Goal: Task Accomplishment & Management: Manage account settings

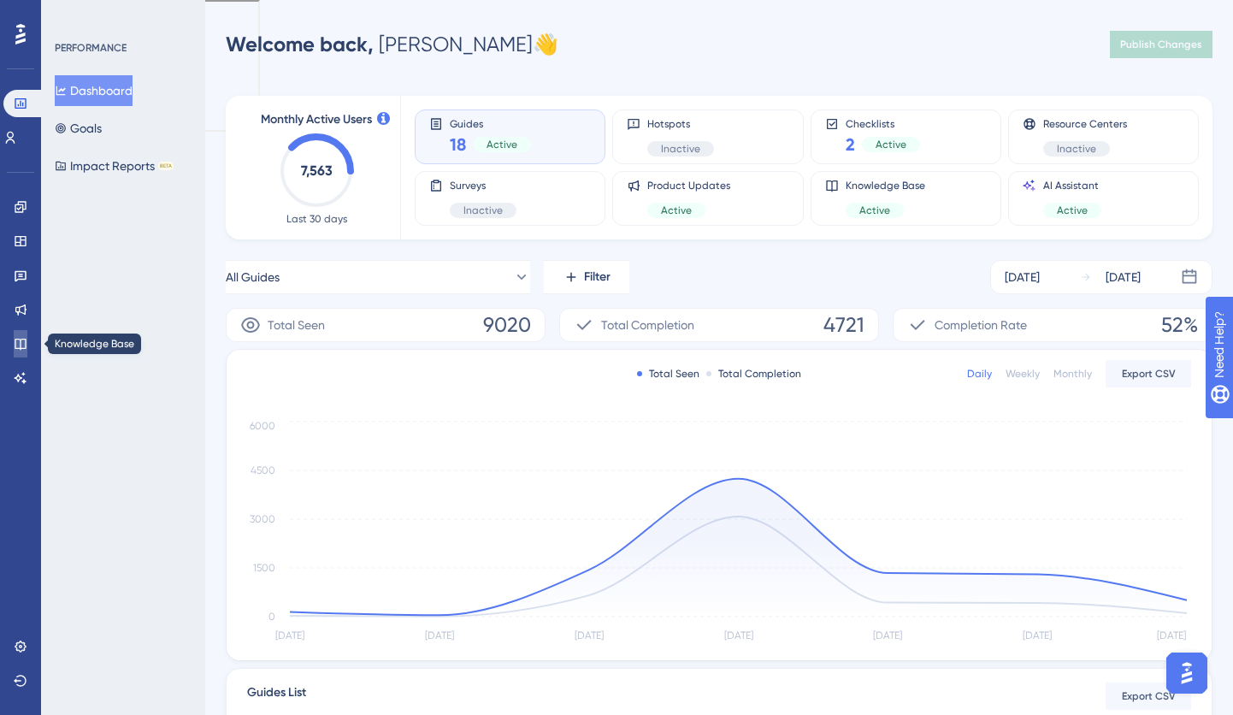
click at [25, 339] on icon at bounding box center [20, 344] width 11 height 11
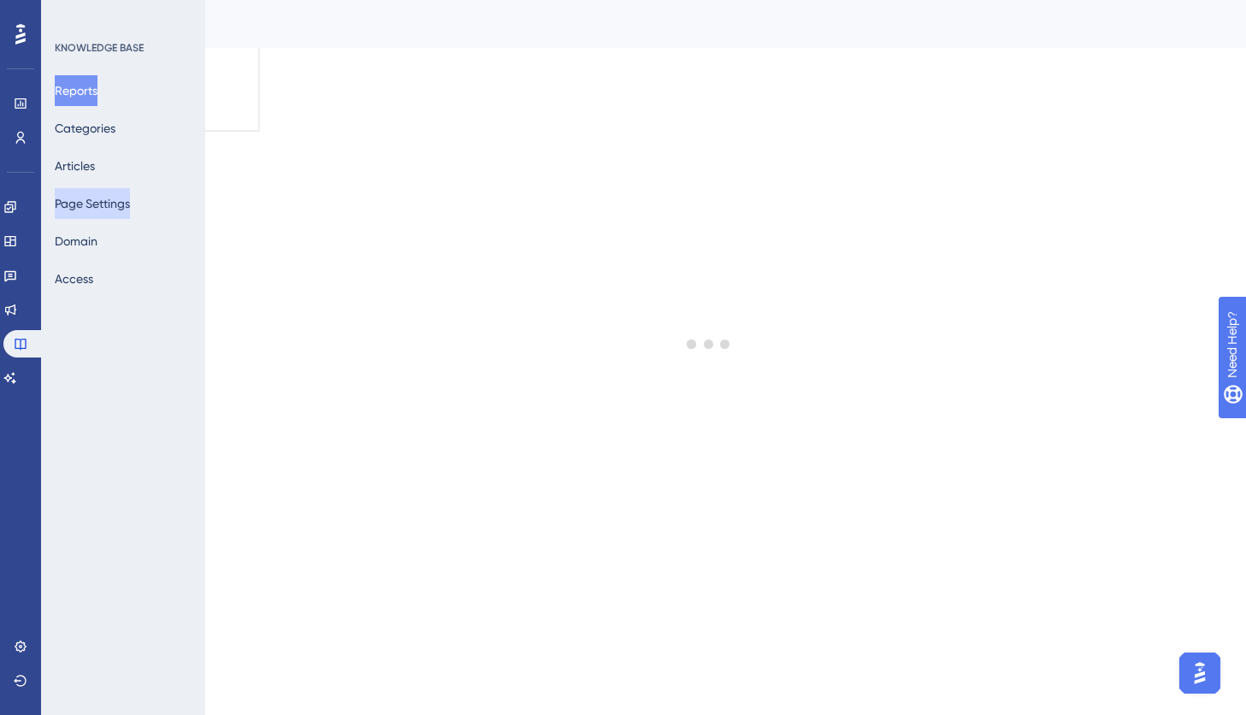
click at [99, 215] on button "Page Settings" at bounding box center [92, 203] width 75 height 31
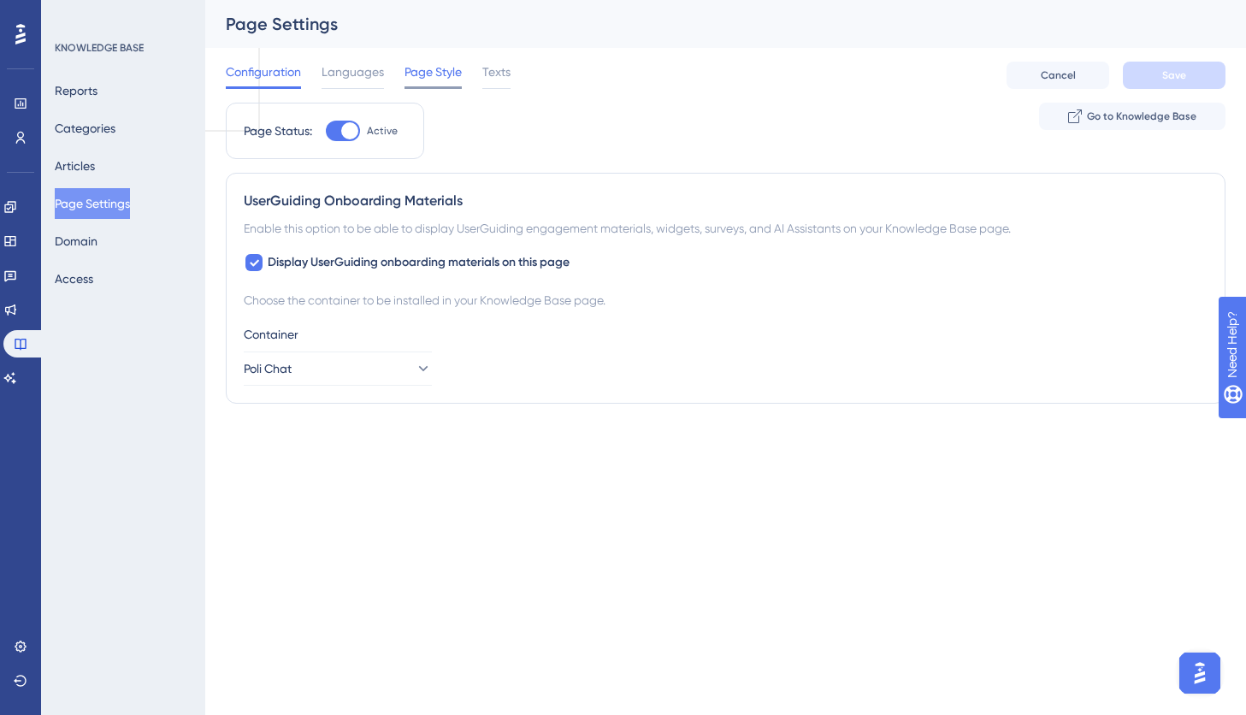
click at [433, 75] on span "Page Style" at bounding box center [432, 72] width 57 height 21
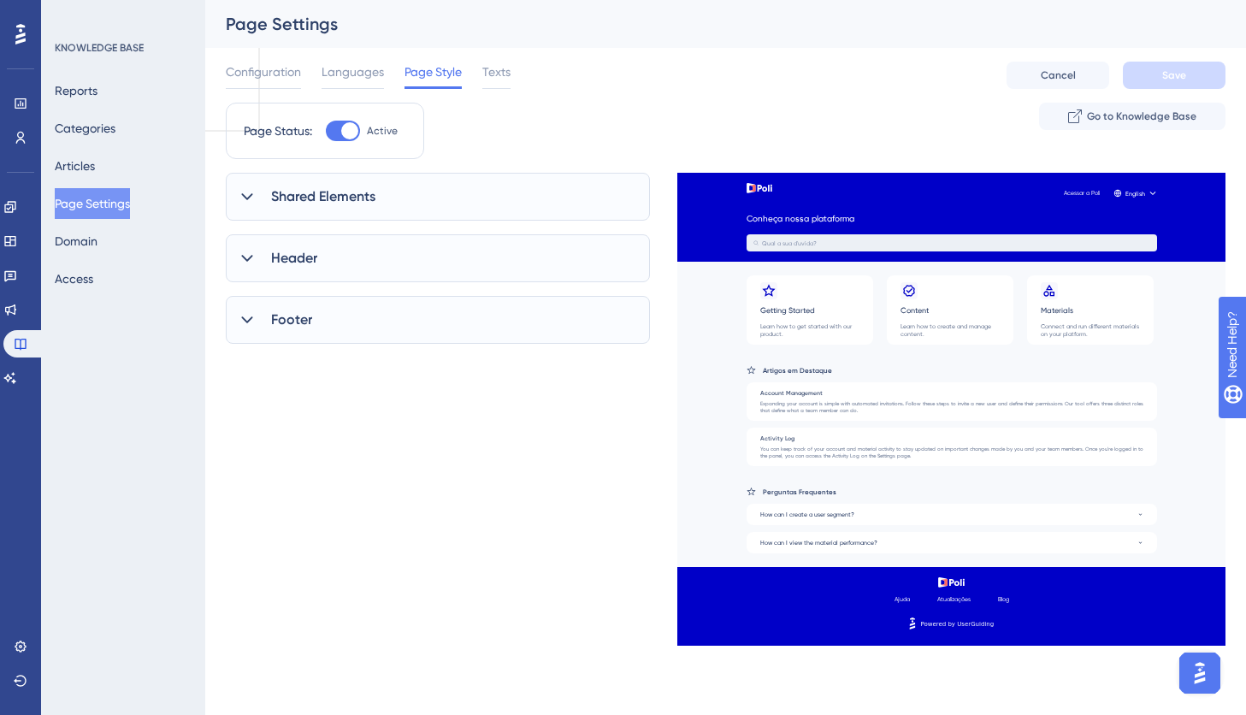
click at [345, 203] on span "Shared Elements" at bounding box center [323, 196] width 104 height 21
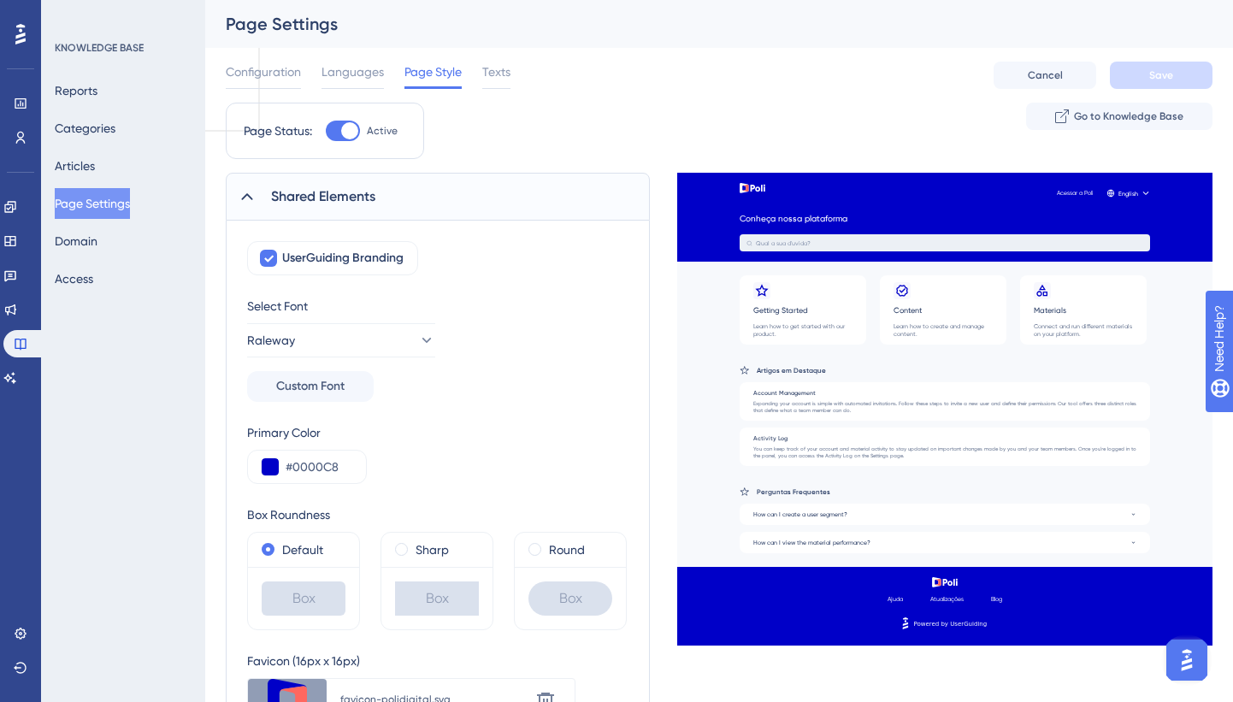
click at [348, 200] on span "Shared Elements" at bounding box center [323, 196] width 104 height 21
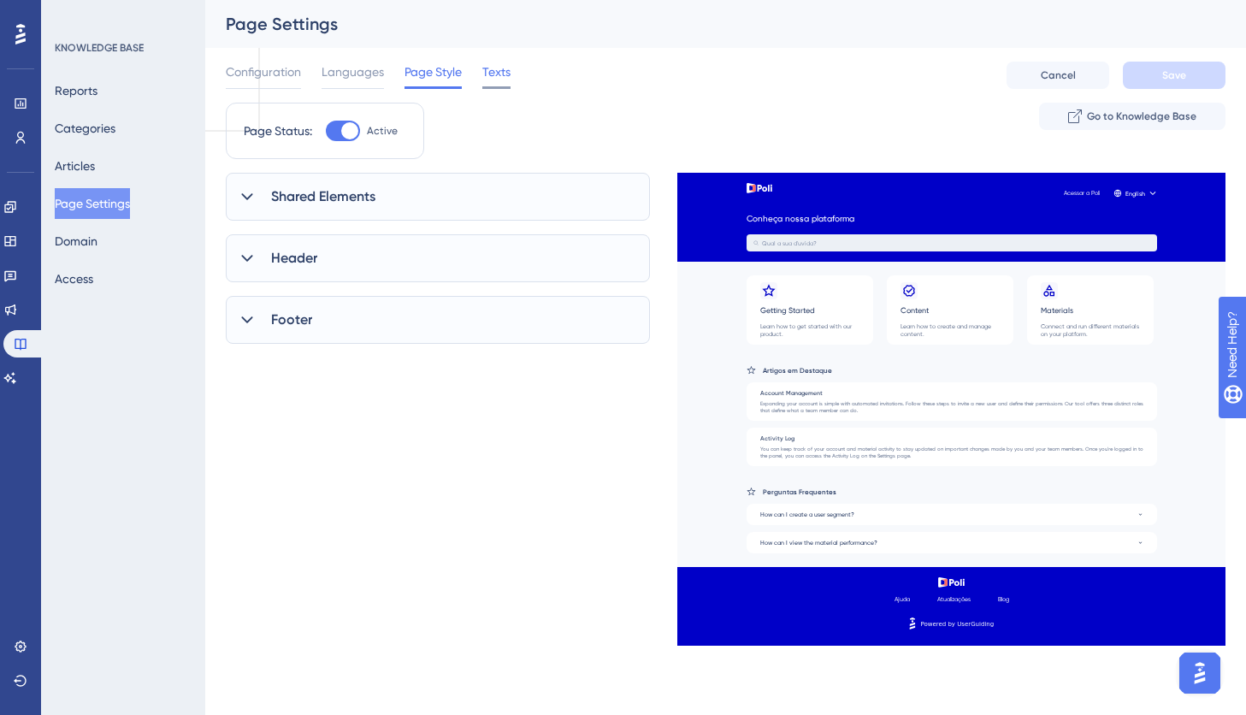
click at [498, 74] on span "Texts" at bounding box center [496, 72] width 28 height 21
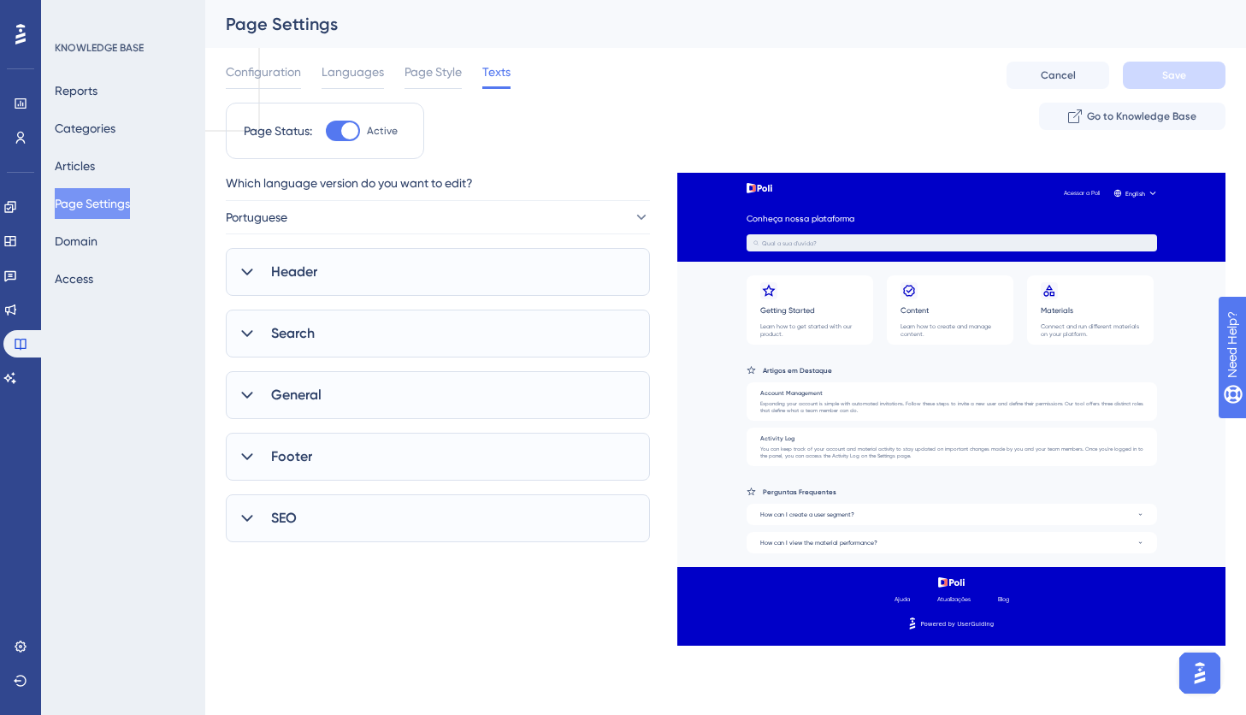
click at [316, 286] on div "Header" at bounding box center [438, 272] width 424 height 48
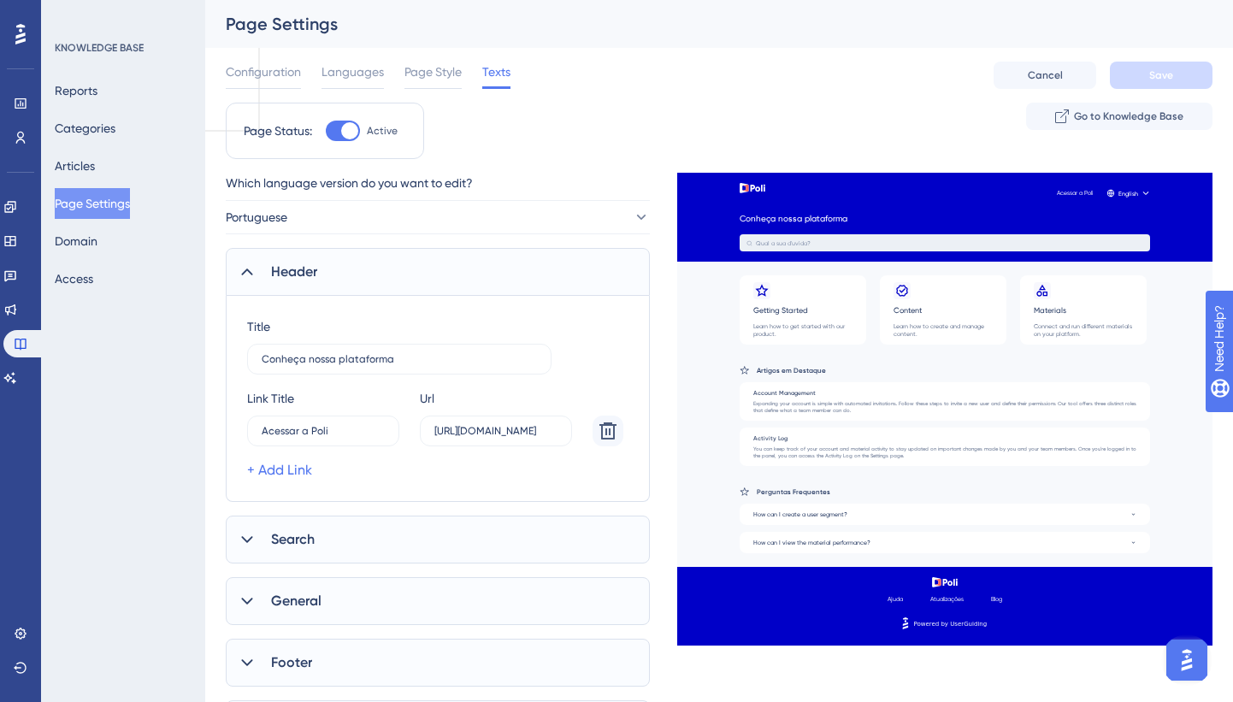
click at [345, 572] on div "Which language version do you want to edit? Portuguese Header Title Conheça nos…" at bounding box center [438, 460] width 424 height 575
click at [347, 546] on div "Search" at bounding box center [438, 539] width 424 height 48
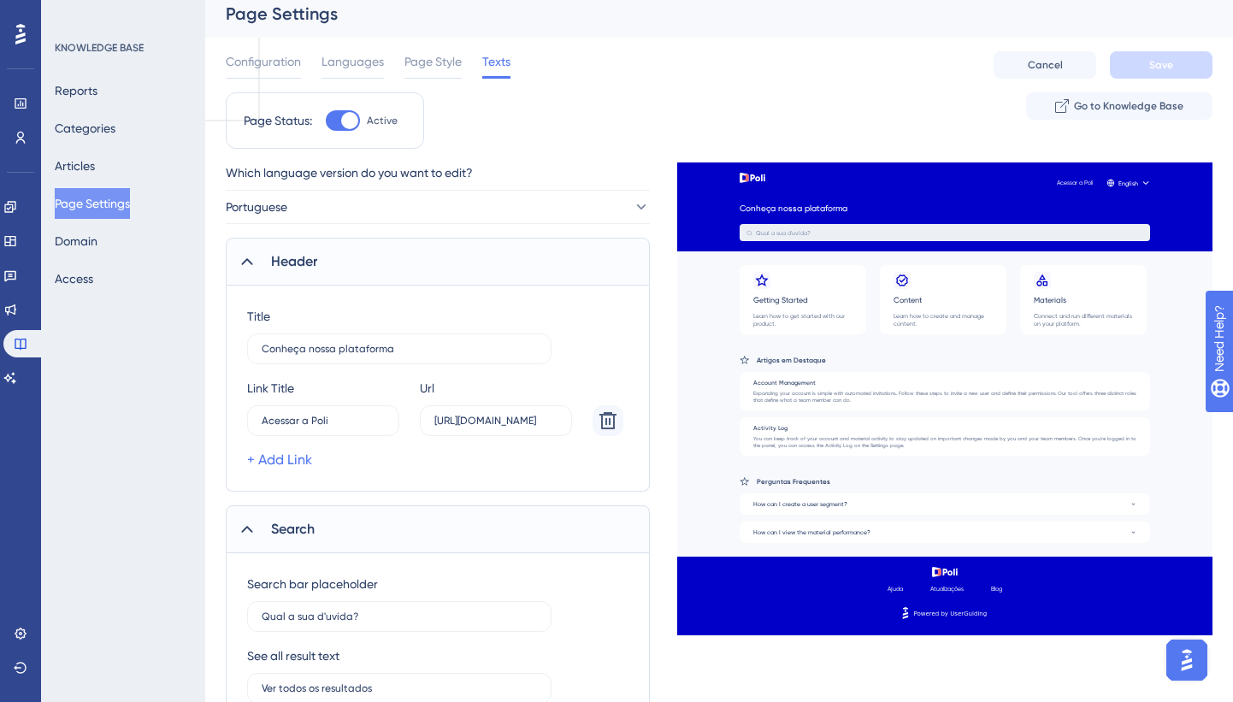
scroll to position [316, 0]
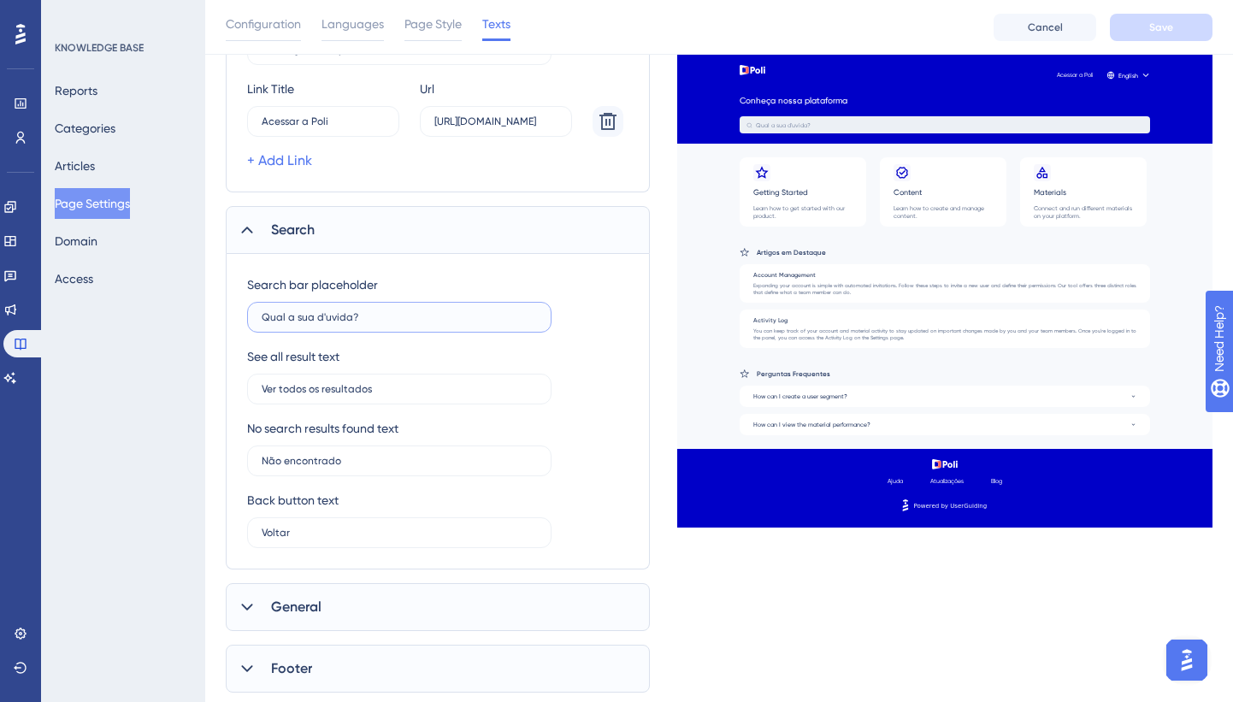
click at [378, 321] on input "Qual a sua d'uvida?" at bounding box center [399, 317] width 275 height 12
paste input "text"
type input "Qual a sua dúvida?"
click at [1189, 26] on button "Save" at bounding box center [1161, 27] width 103 height 27
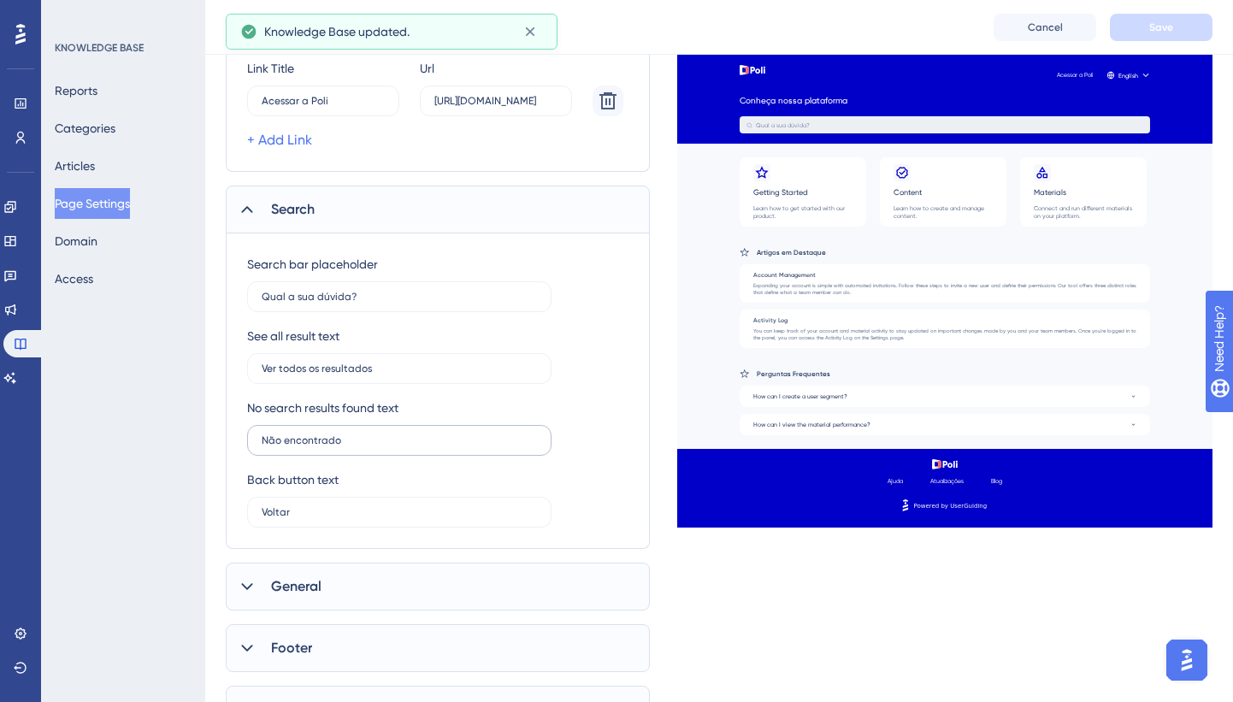
scroll to position [341, 0]
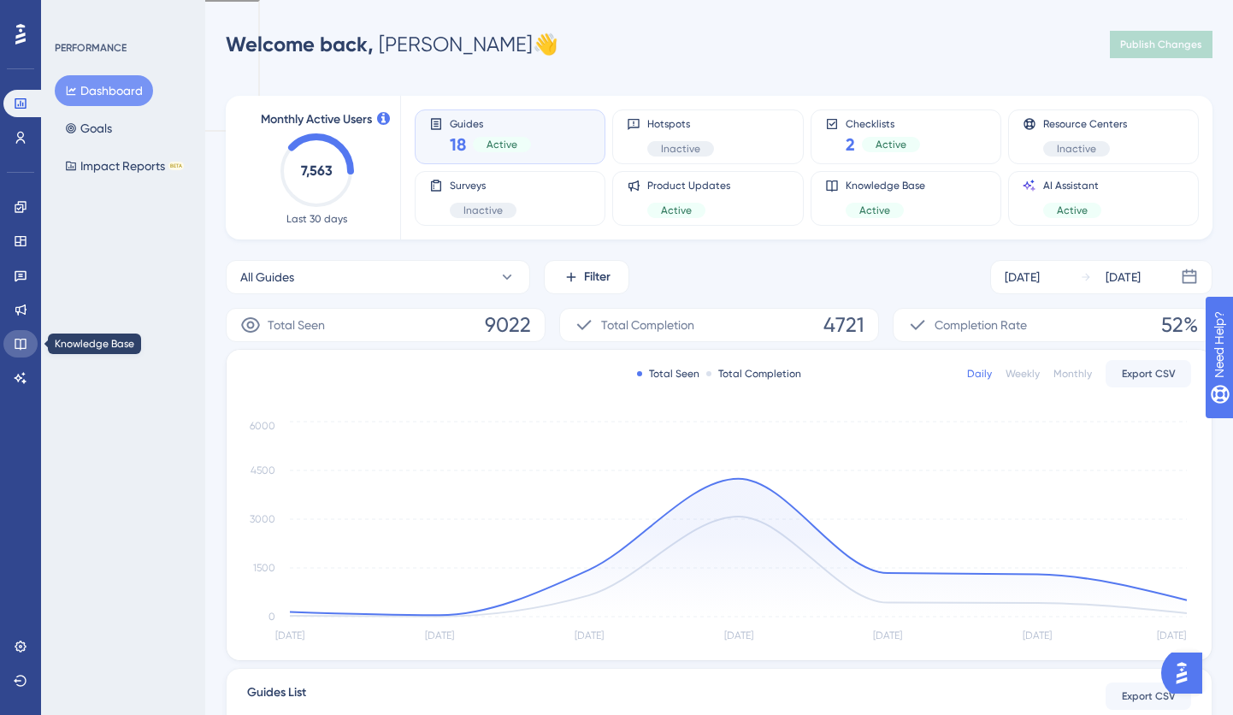
click at [28, 345] on link at bounding box center [20, 343] width 34 height 27
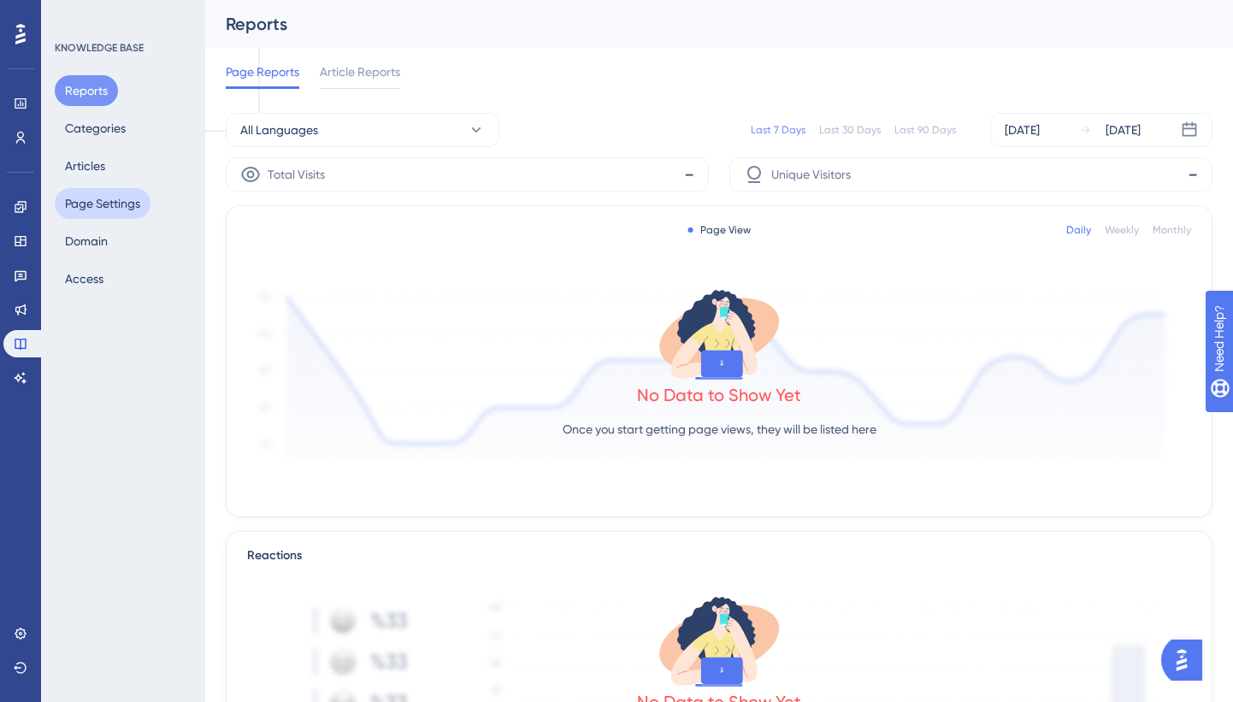
click at [108, 208] on button "Page Settings" at bounding box center [103, 203] width 96 height 31
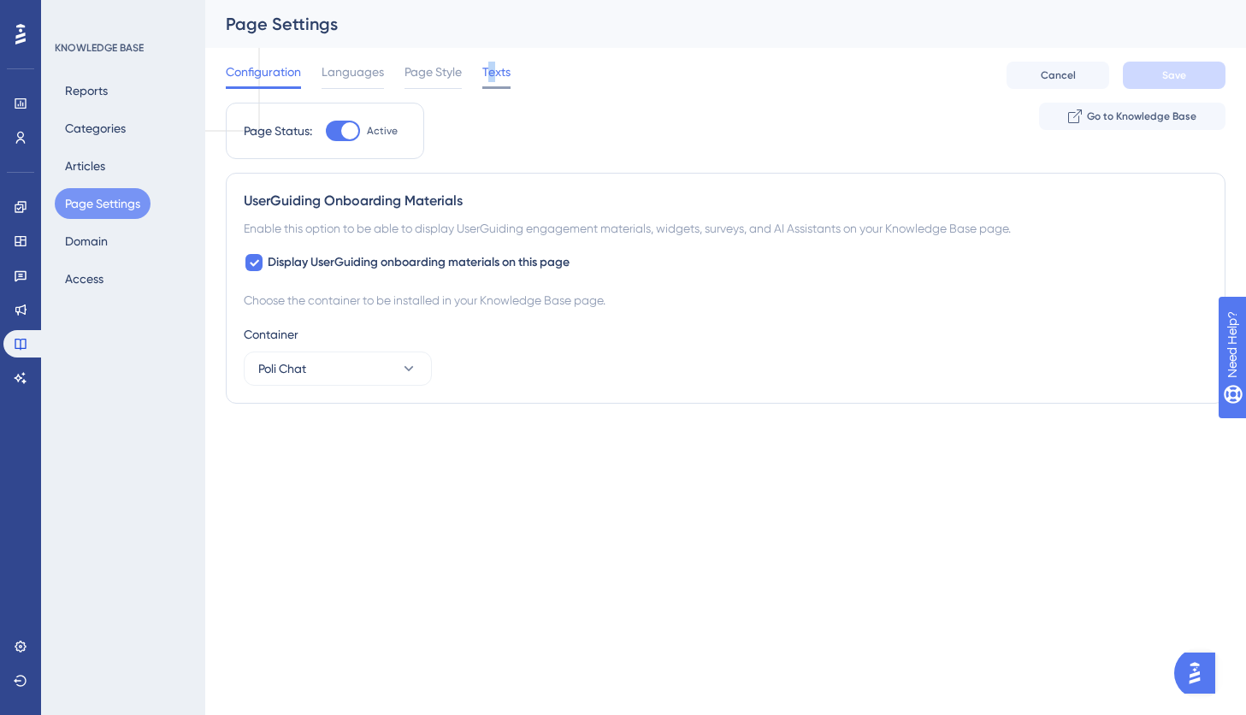
click at [496, 74] on span "Texts" at bounding box center [496, 72] width 28 height 21
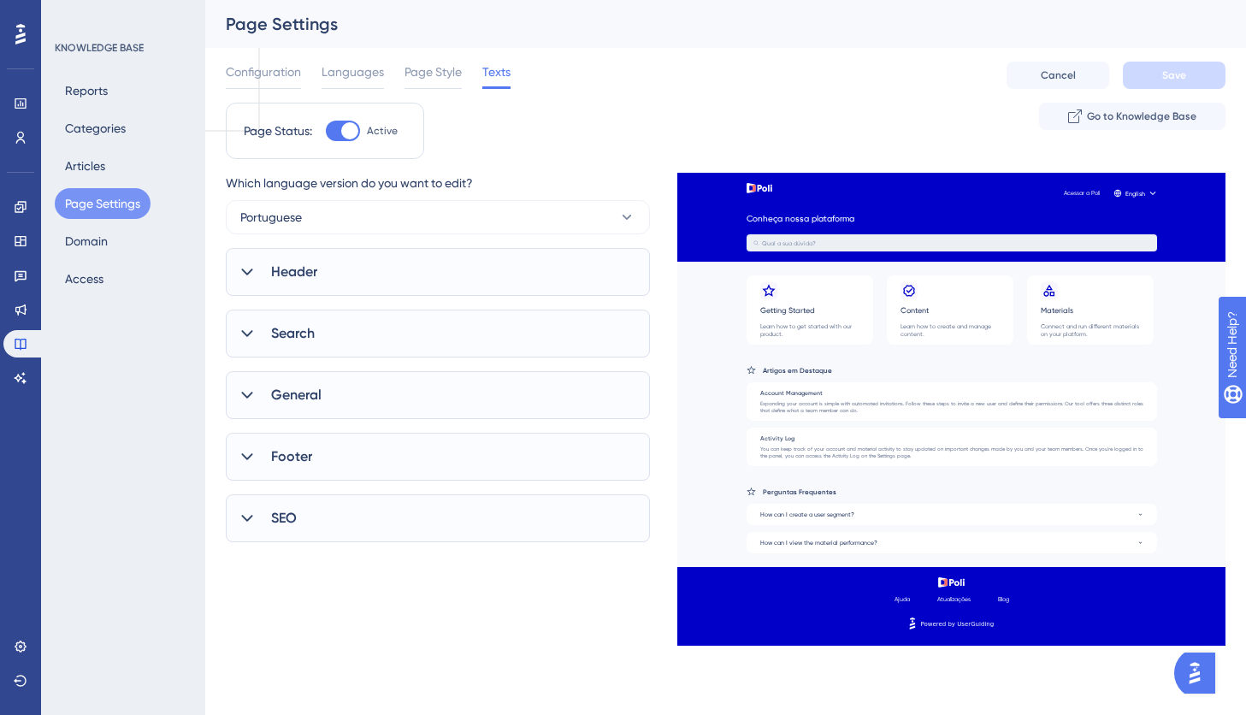
click at [302, 267] on span "Header" at bounding box center [294, 272] width 46 height 21
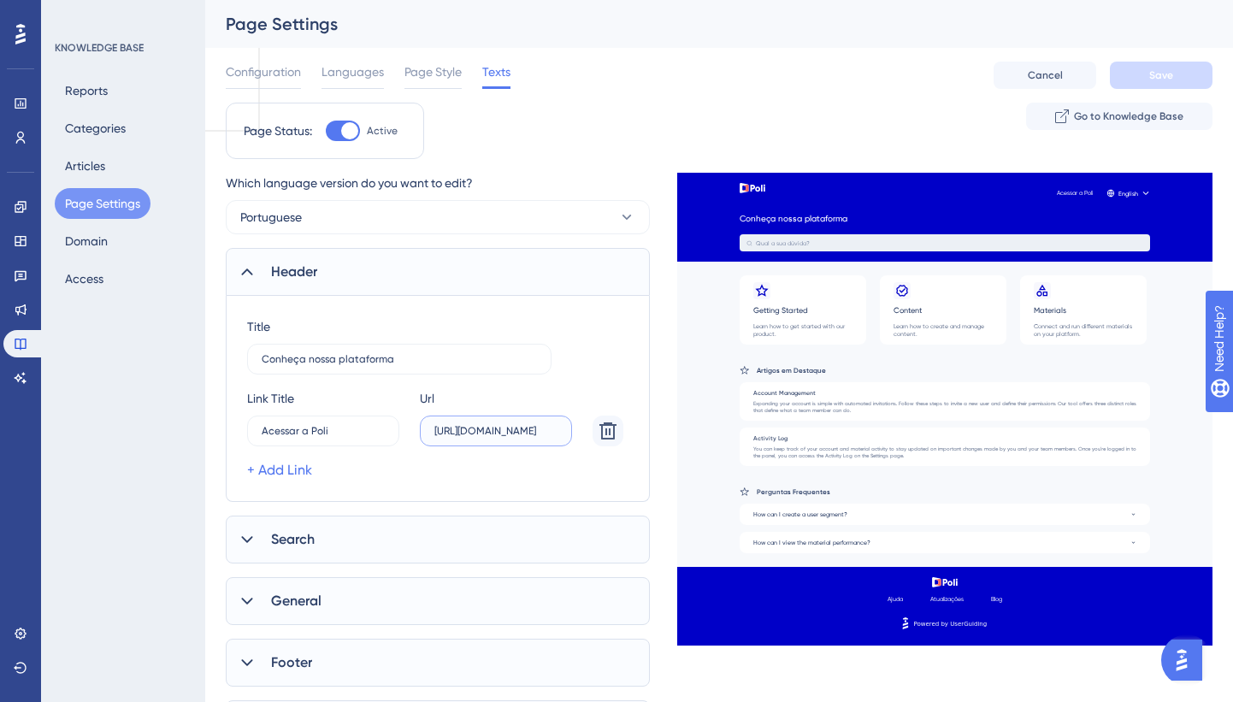
click at [486, 429] on input "[URL][DOMAIN_NAME]" at bounding box center [495, 431] width 123 height 12
click at [423, 85] on div "Page Style" at bounding box center [432, 75] width 57 height 27
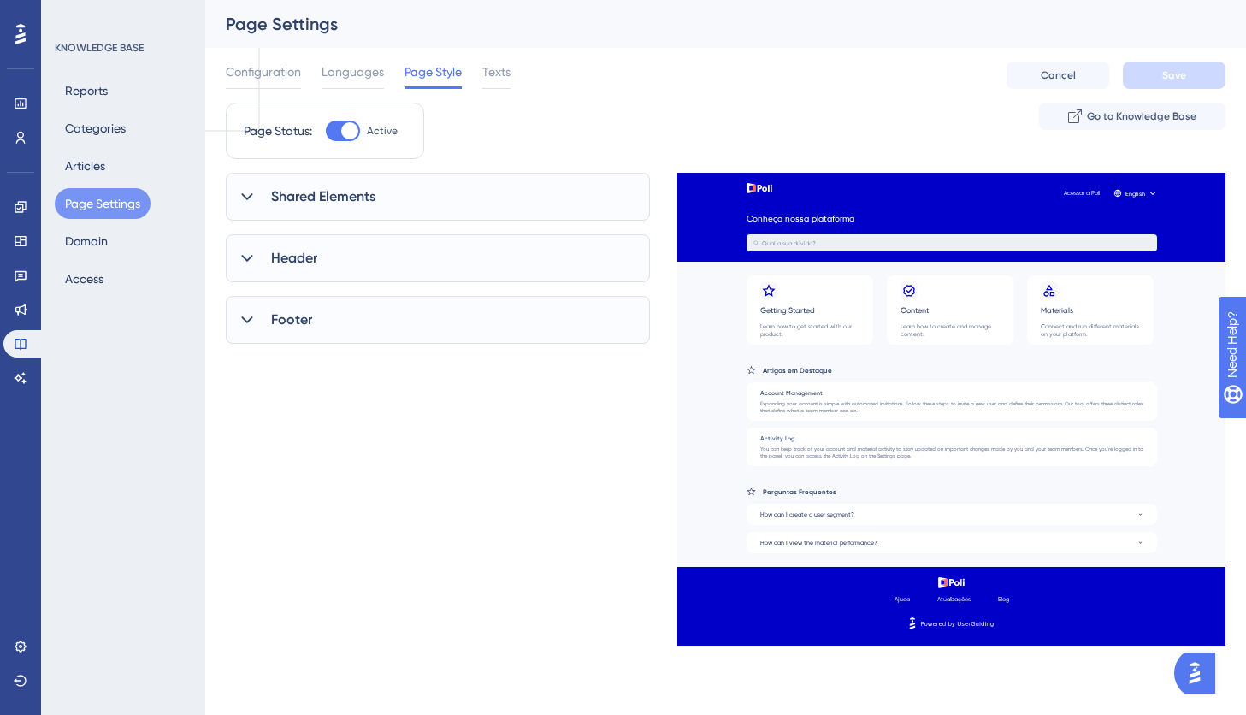
click at [403, 191] on div "Shared Elements" at bounding box center [438, 197] width 424 height 48
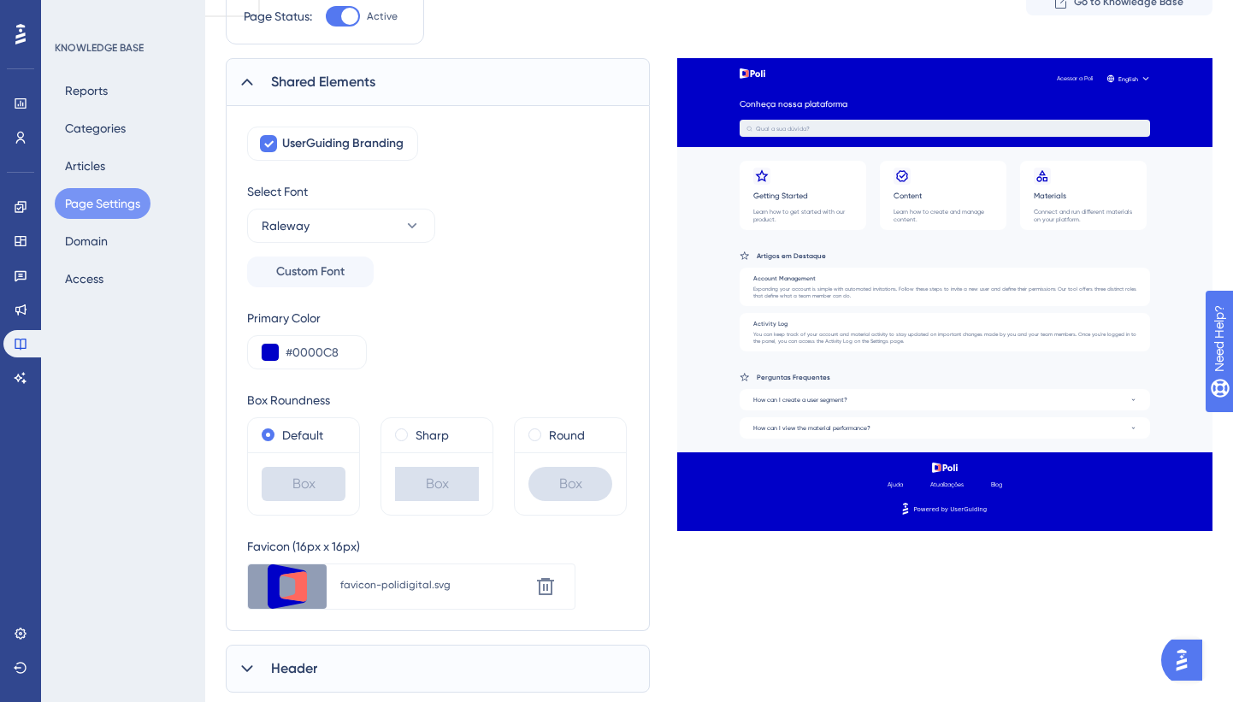
scroll to position [221, 0]
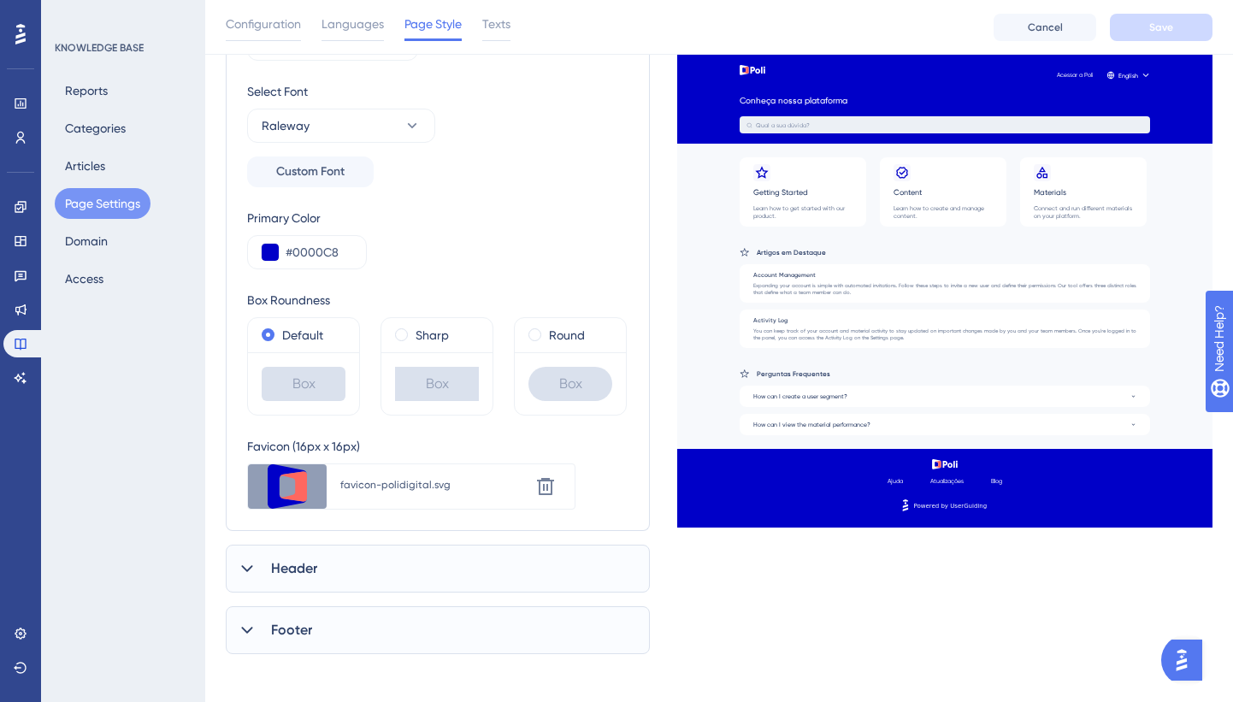
click at [370, 579] on div "Header" at bounding box center [438, 569] width 424 height 48
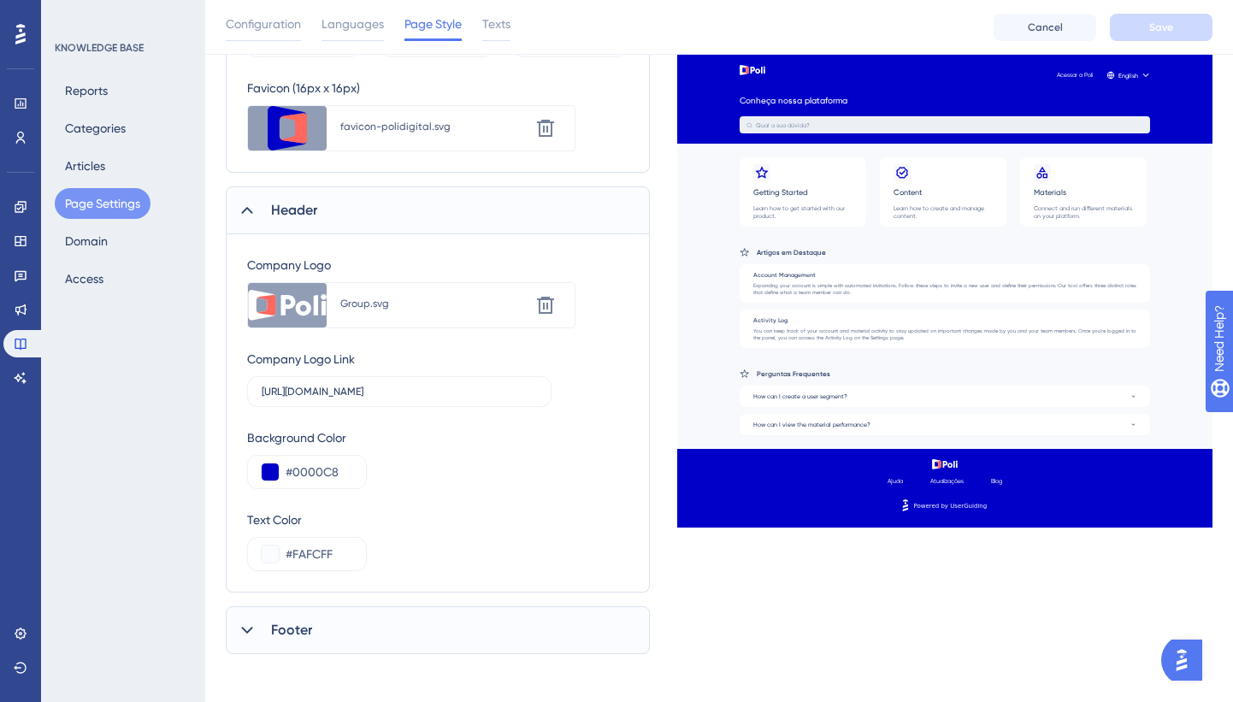
scroll to position [586, 0]
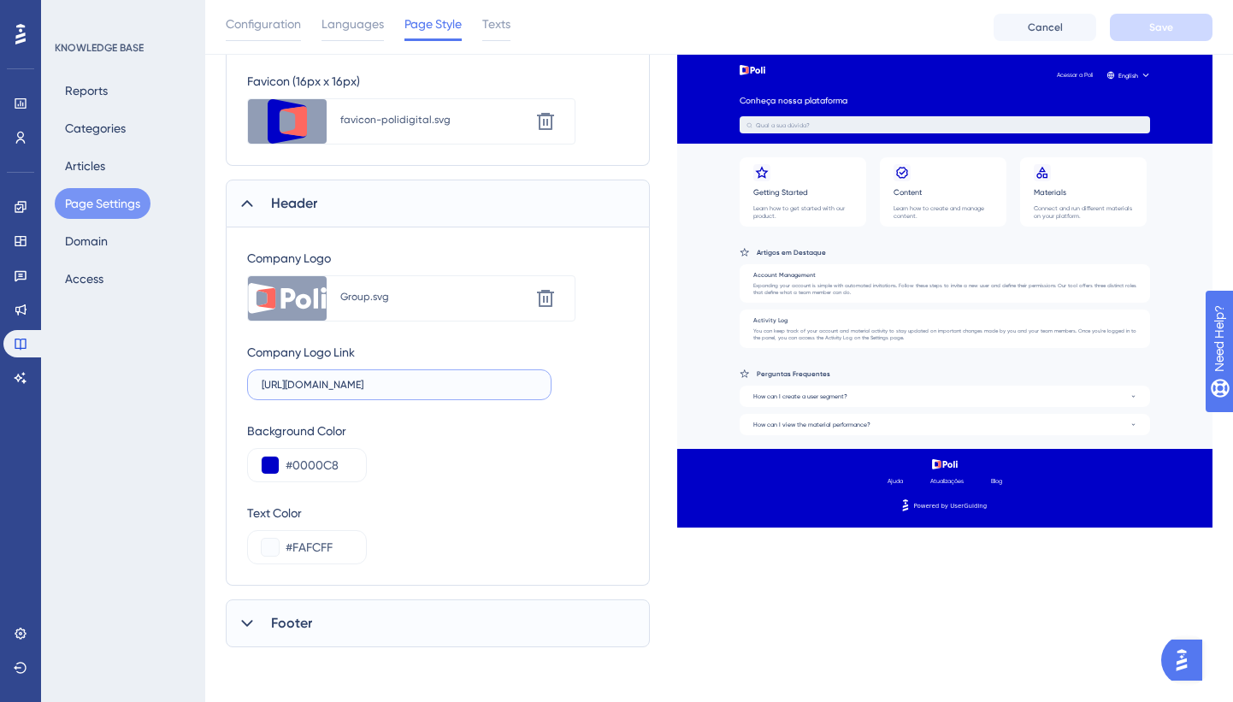
click at [407, 381] on input "[URL][DOMAIN_NAME]" at bounding box center [399, 385] width 275 height 12
paste input "text"
type input "[URL][DOMAIN_NAME]"
click at [1169, 24] on span "Save" at bounding box center [1161, 28] width 24 height 14
